Goal: Find specific page/section: Find specific page/section

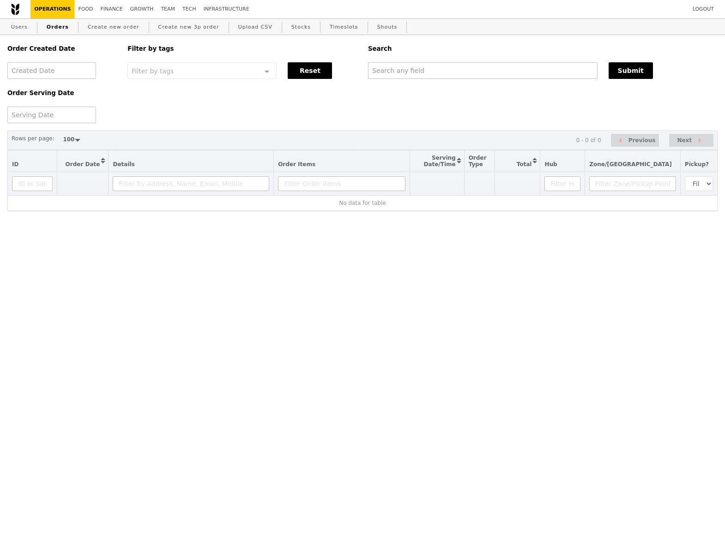
select select "100"
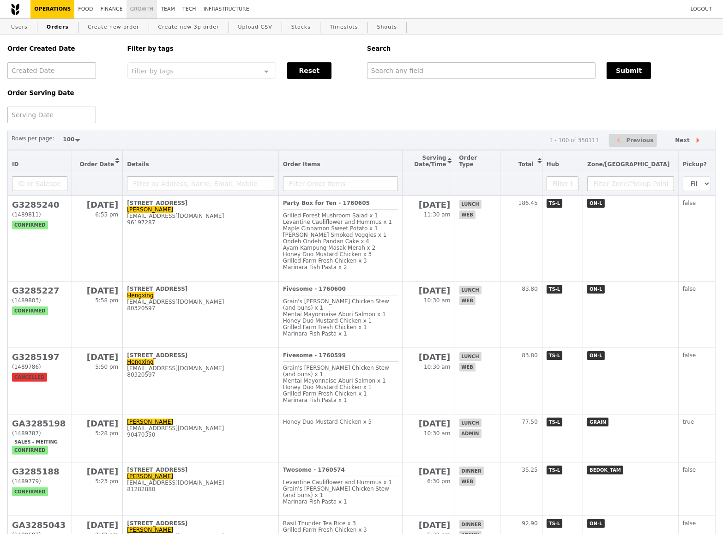
click at [142, 12] on link "Growth" at bounding box center [141, 9] width 31 height 18
